Goal: Use online tool/utility: Utilize a website feature to perform a specific function

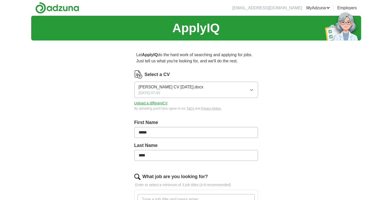
click at [251, 91] on icon "button" at bounding box center [251, 90] width 4 height 4
click at [274, 95] on div "Let ApplyIQ do the hard work of searching and applying for jobs. Just tell us w…" at bounding box center [196, 196] width 165 height 302
click at [157, 73] on label "Select a CV" at bounding box center [156, 74] width 25 height 7
click at [146, 103] on button "Upload a different CV" at bounding box center [150, 102] width 33 height 5
drag, startPoint x: 384, startPoint y: 38, endPoint x: 381, endPoint y: 45, distance: 7.0
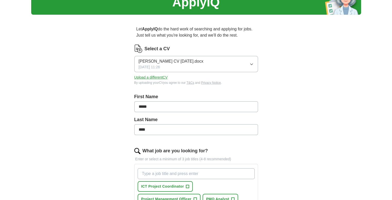
scroll to position [51, 0]
